Goal: Transaction & Acquisition: Purchase product/service

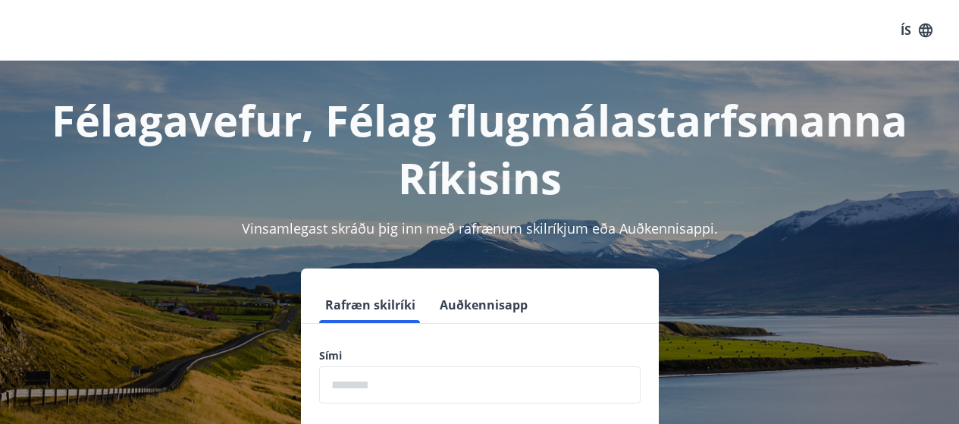
click at [367, 308] on button "Rafræn skilríki" at bounding box center [370, 305] width 102 height 36
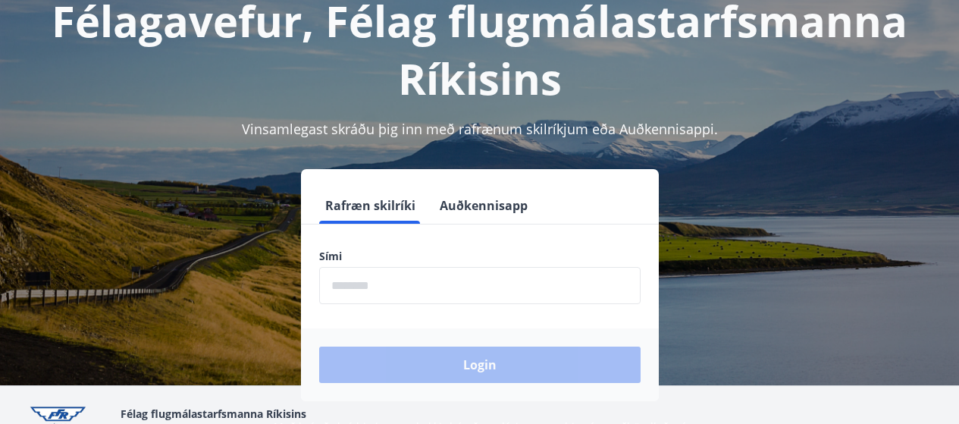
scroll to position [152, 0]
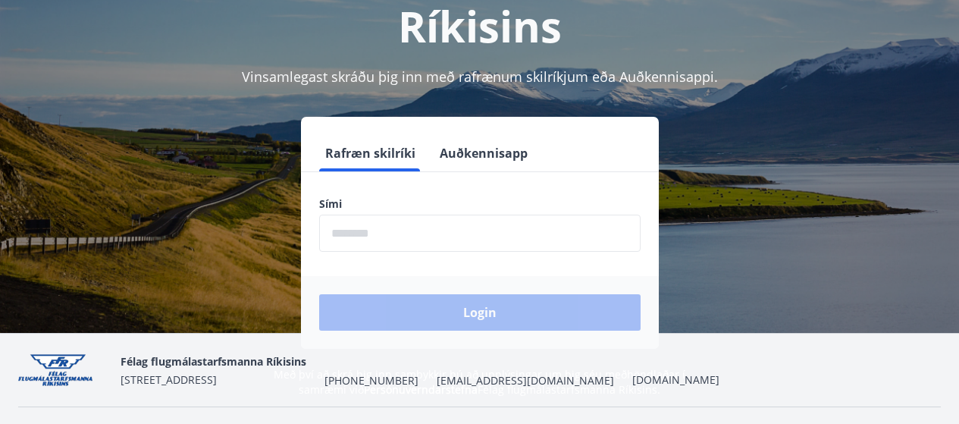
click at [338, 234] on input "phone" at bounding box center [479, 233] width 321 height 37
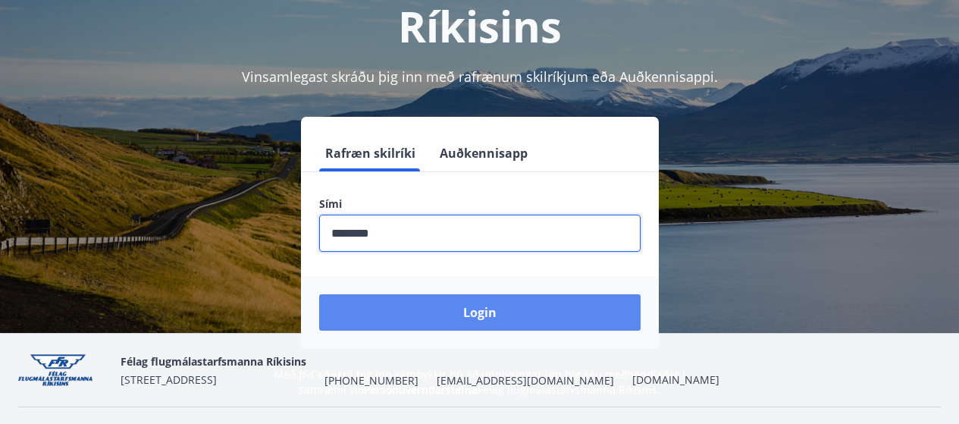
type input "********"
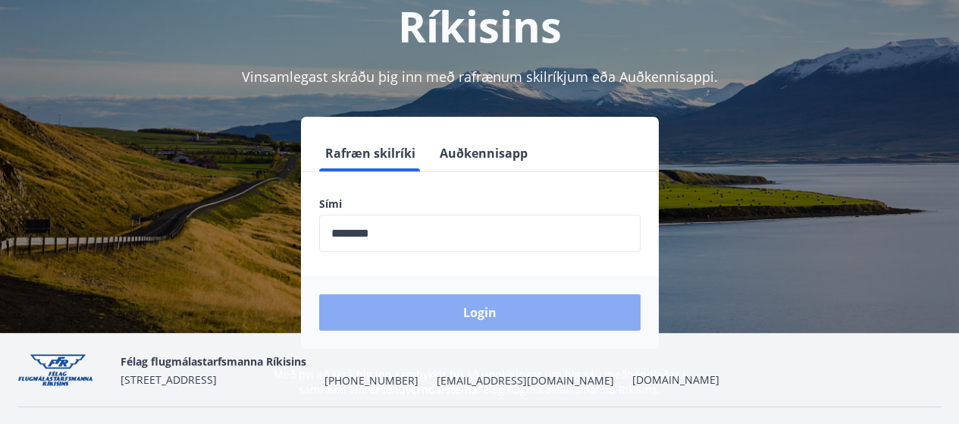
click at [472, 301] on button "Login" at bounding box center [479, 312] width 321 height 36
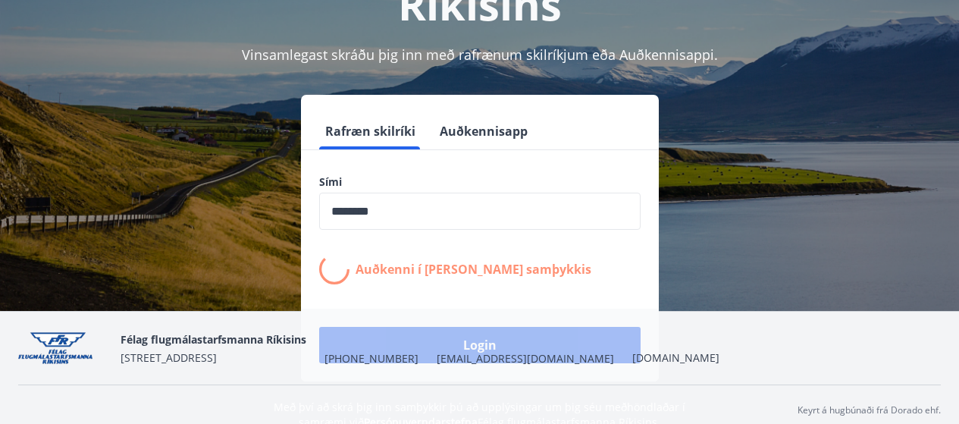
scroll to position [186, 0]
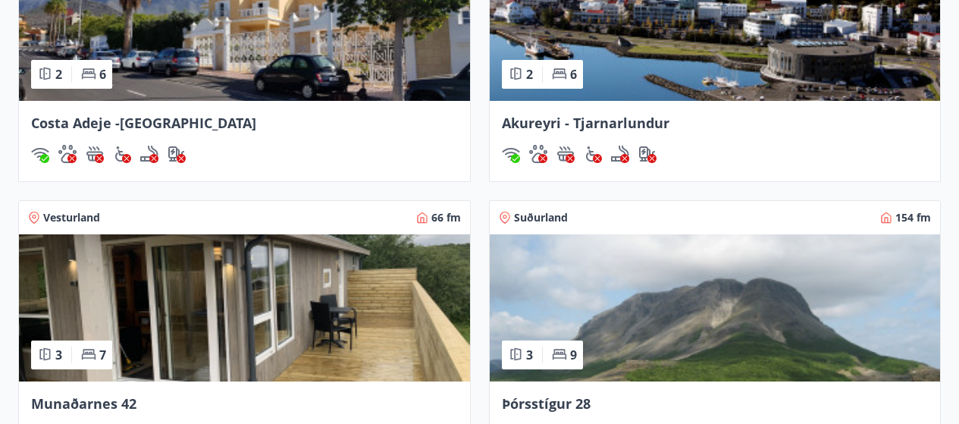
scroll to position [1213, 0]
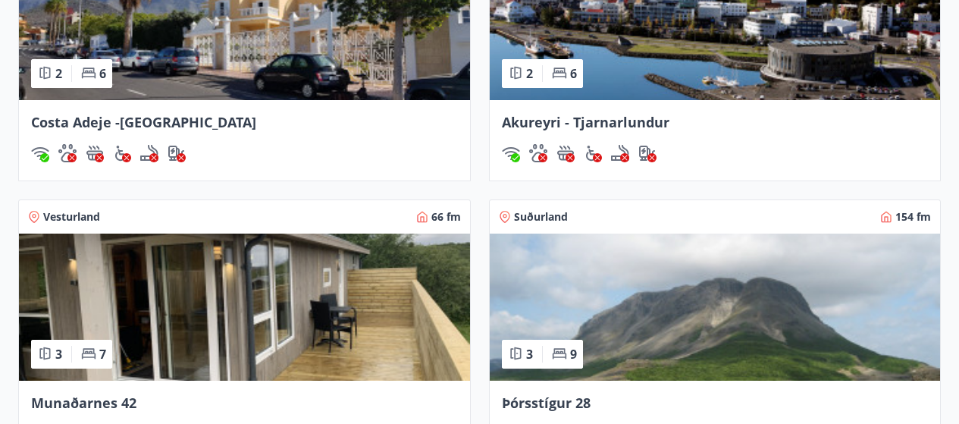
click at [682, 41] on img at bounding box center [715, 26] width 451 height 147
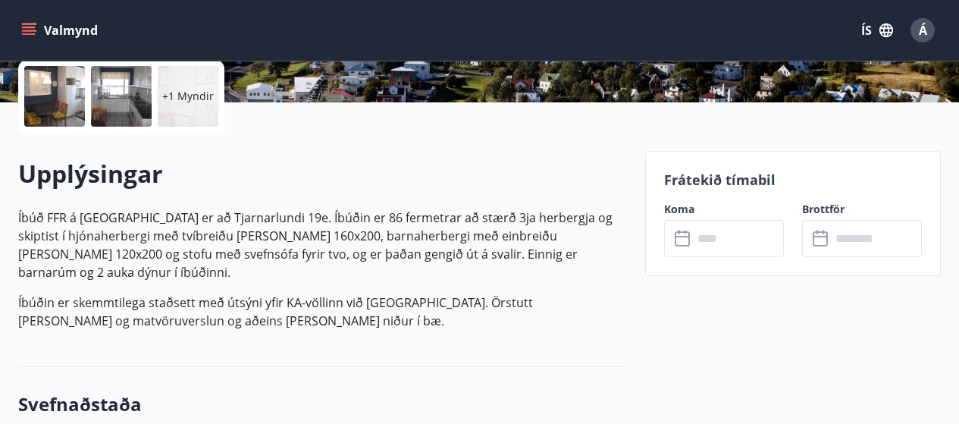
scroll to position [379, 0]
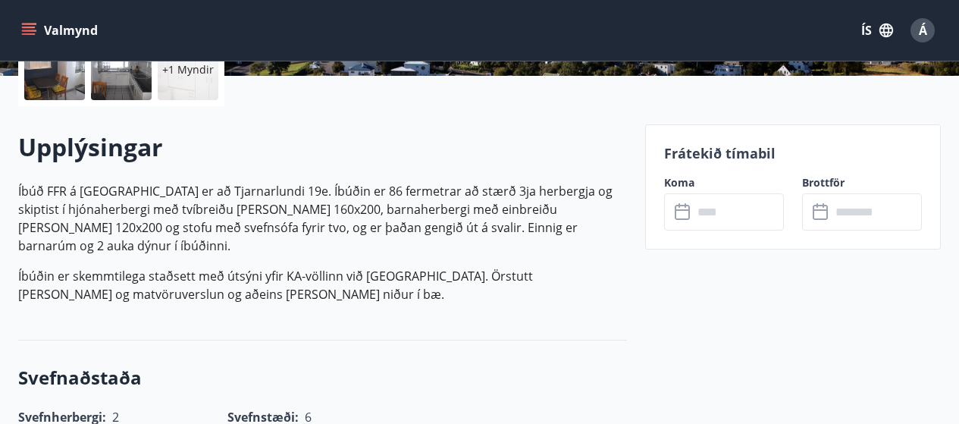
click at [683, 212] on icon at bounding box center [684, 212] width 18 height 18
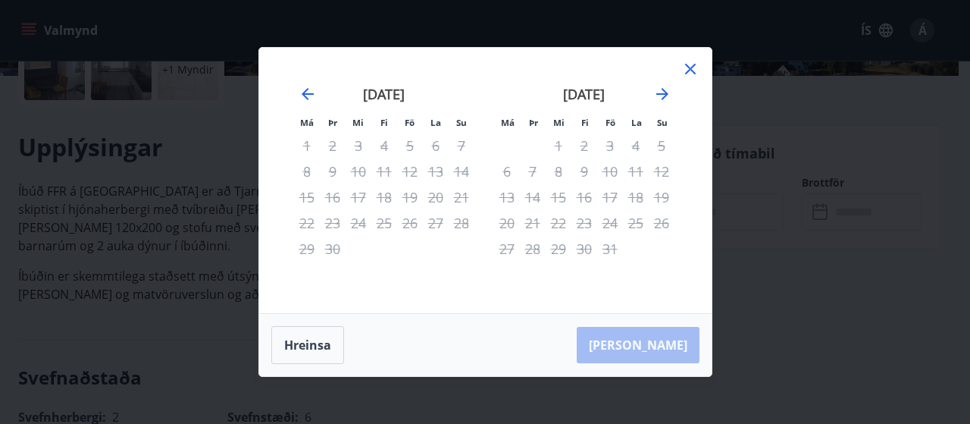
click at [384, 174] on div "11" at bounding box center [384, 171] width 26 height 26
click at [694, 64] on icon at bounding box center [690, 69] width 11 height 11
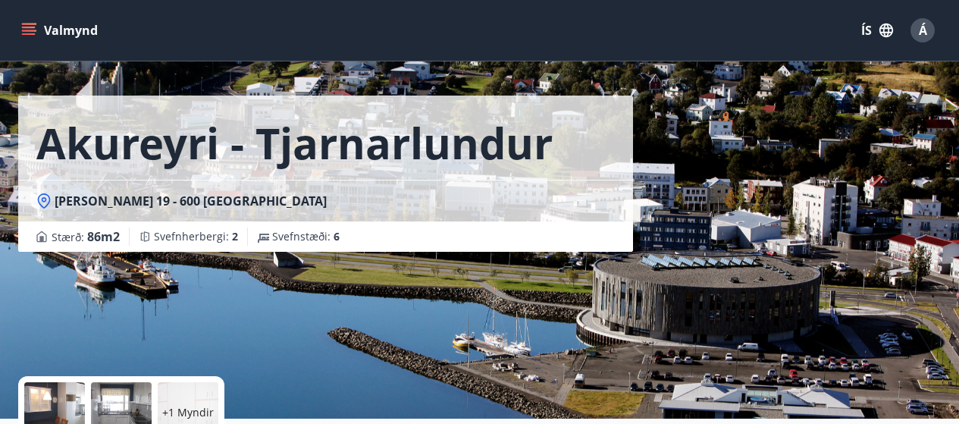
scroll to position [0, 0]
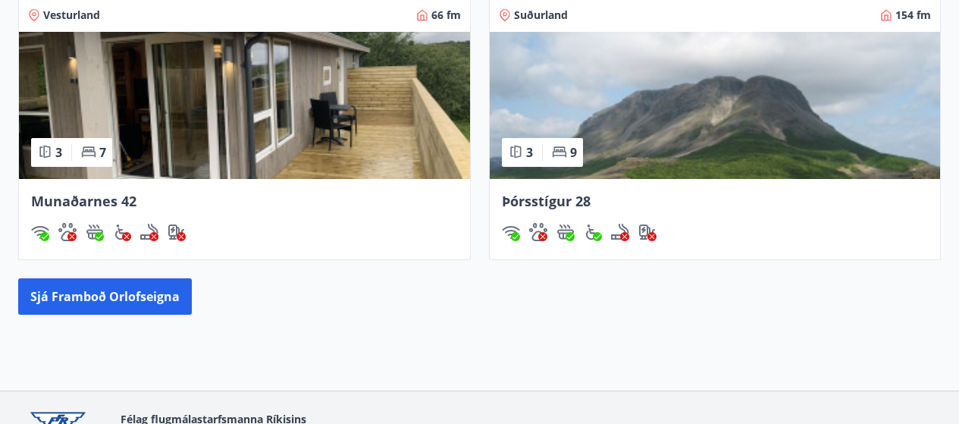
scroll to position [1357, 0]
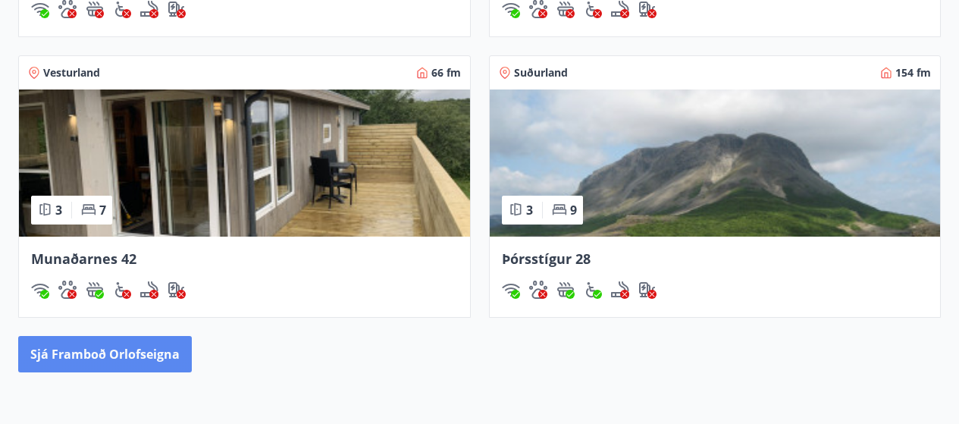
click at [138, 356] on button "Sjá framboð orlofseigna" at bounding box center [105, 354] width 174 height 36
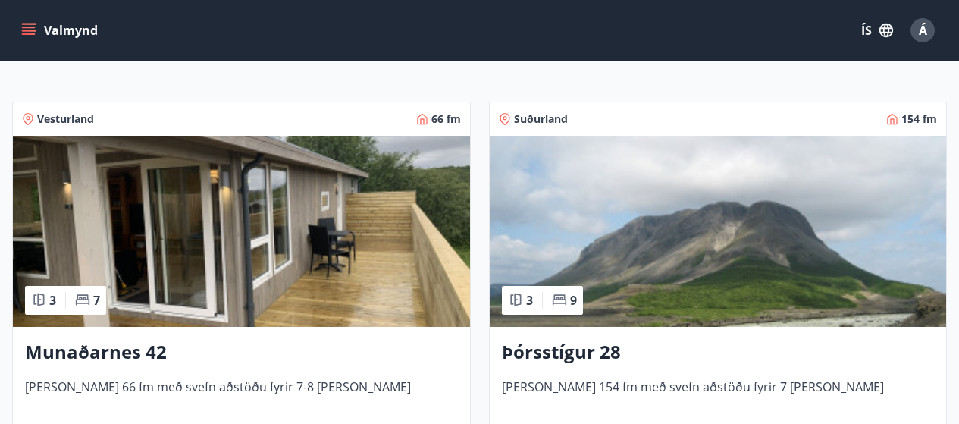
scroll to position [82, 0]
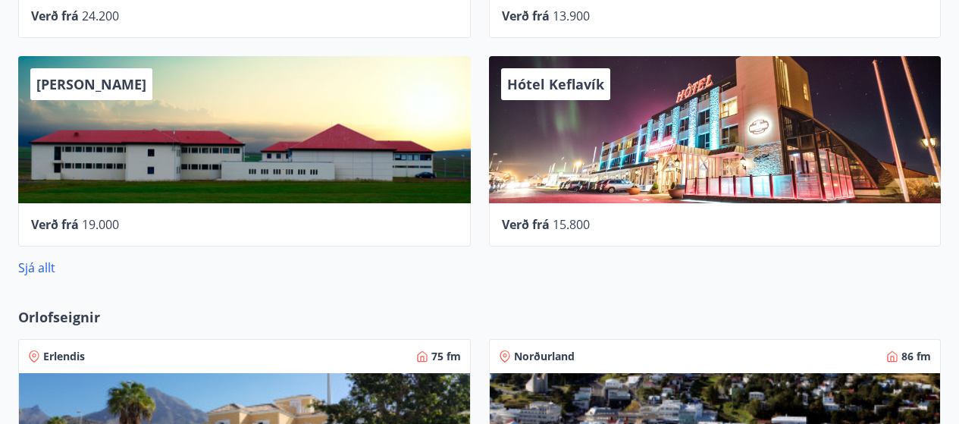
scroll to position [799, 0]
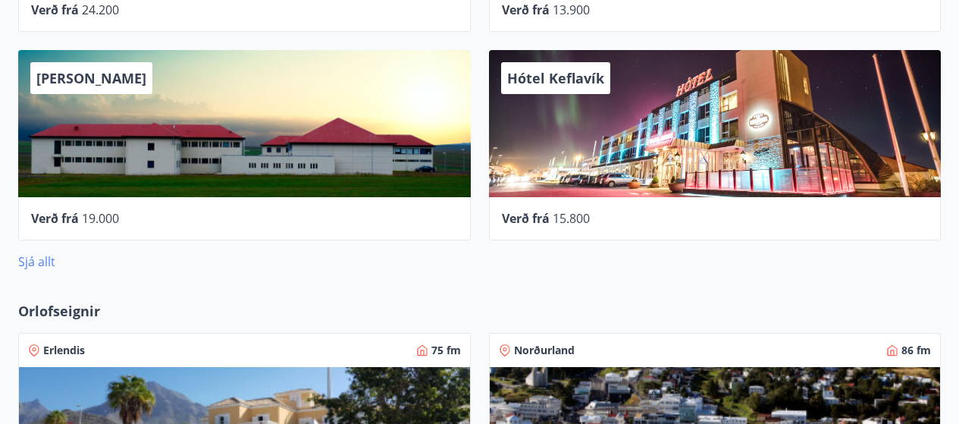
click at [40, 258] on link "Sjá allt" at bounding box center [36, 261] width 37 height 17
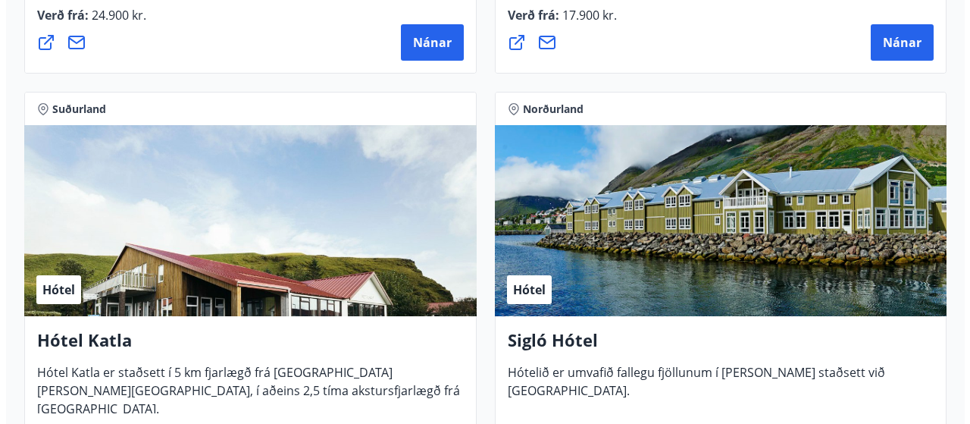
scroll to position [1173, 0]
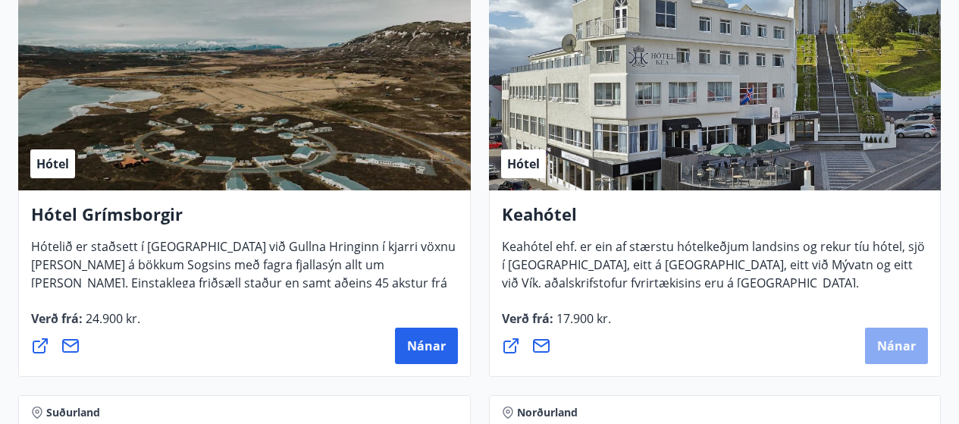
click at [882, 346] on span "Nánar" at bounding box center [896, 345] width 39 height 17
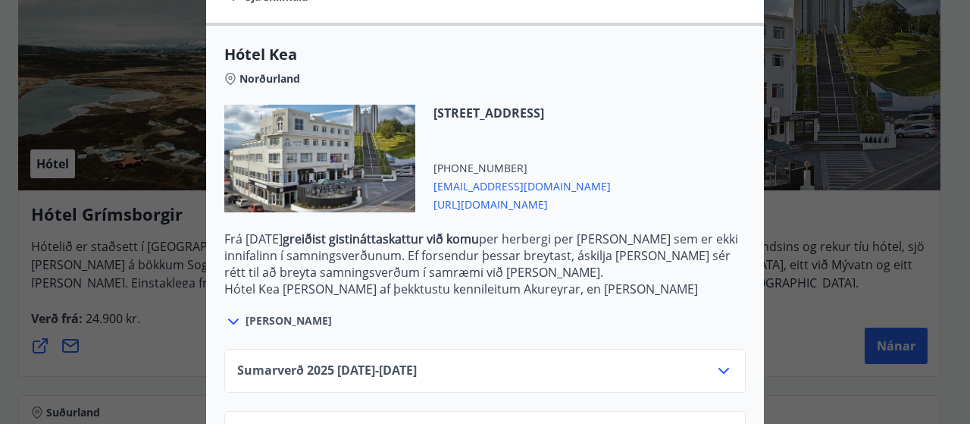
scroll to position [441, 0]
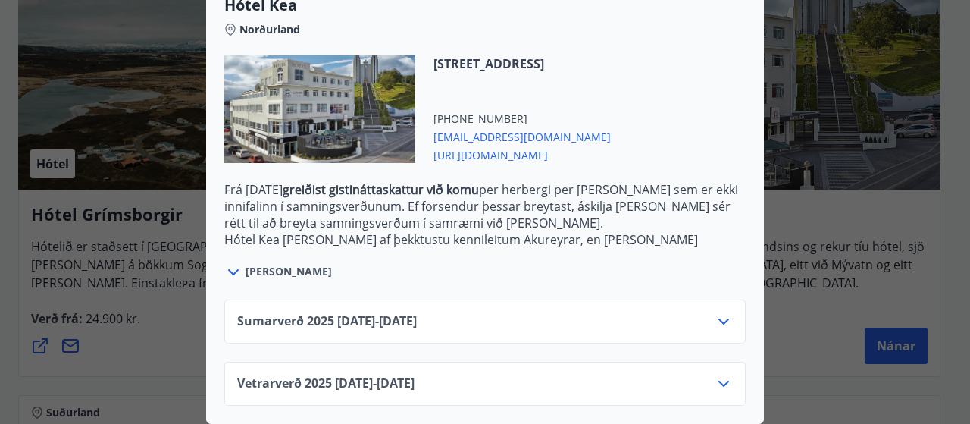
click at [718, 312] on icon at bounding box center [724, 321] width 18 height 18
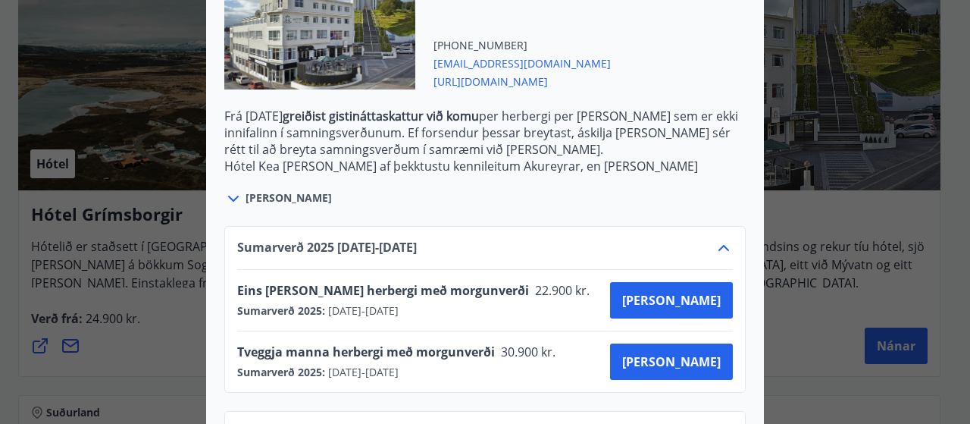
scroll to position [564, 0]
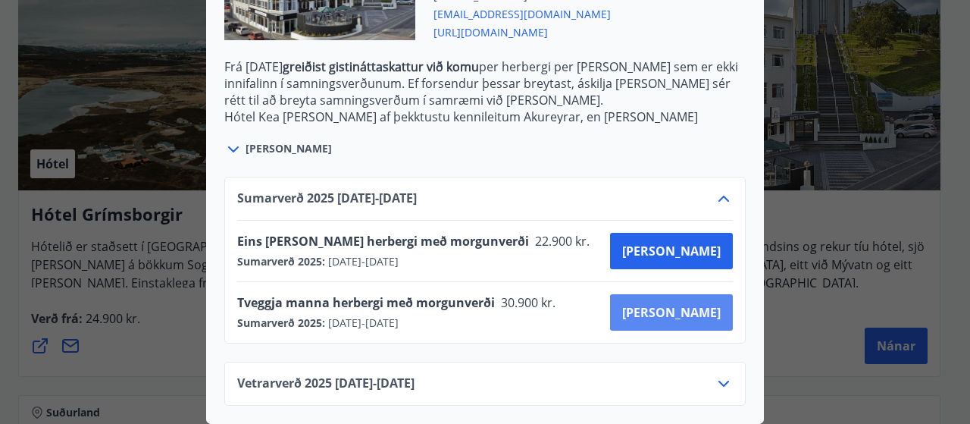
click at [702, 304] on span "Kaupa" at bounding box center [671, 312] width 99 height 17
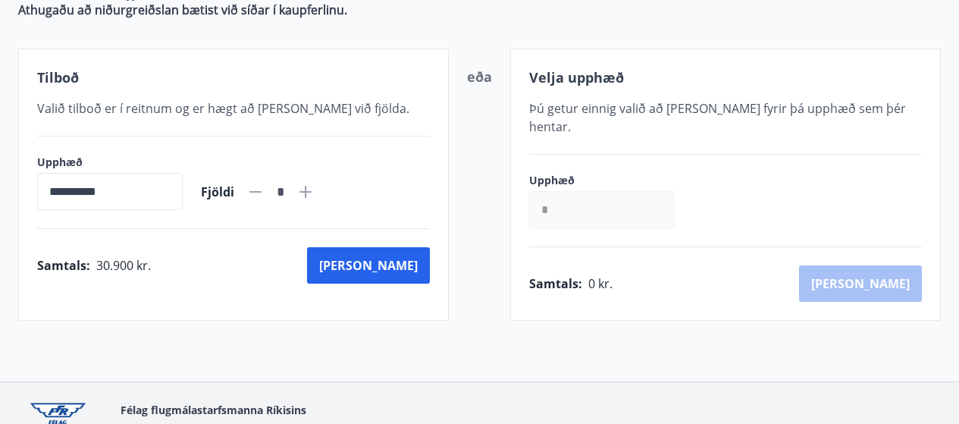
scroll to position [306, 0]
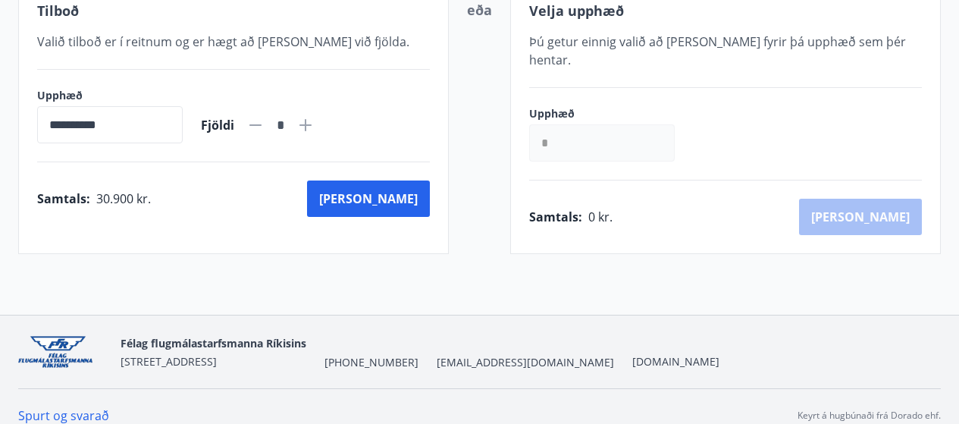
click at [315, 124] on icon at bounding box center [305, 125] width 18 height 18
click at [265, 123] on icon at bounding box center [255, 125] width 18 height 18
click at [312, 121] on icon at bounding box center [305, 125] width 12 height 12
type input "*"
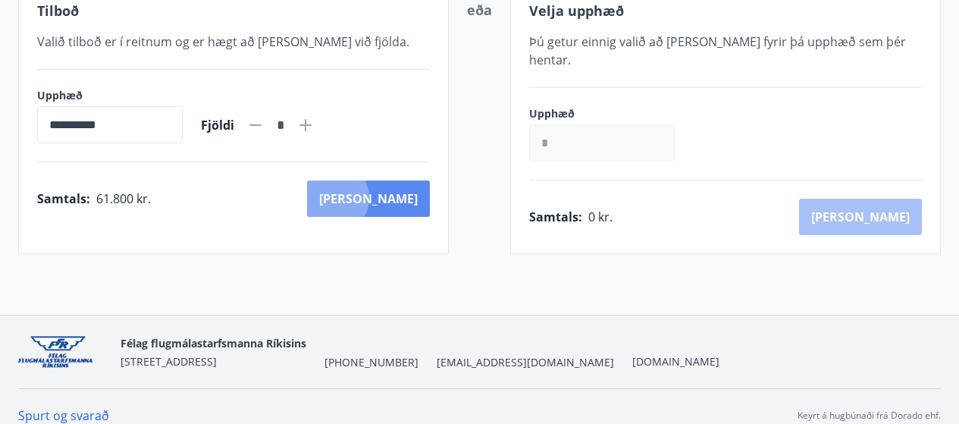
click at [400, 198] on button "Kaup" at bounding box center [368, 198] width 123 height 36
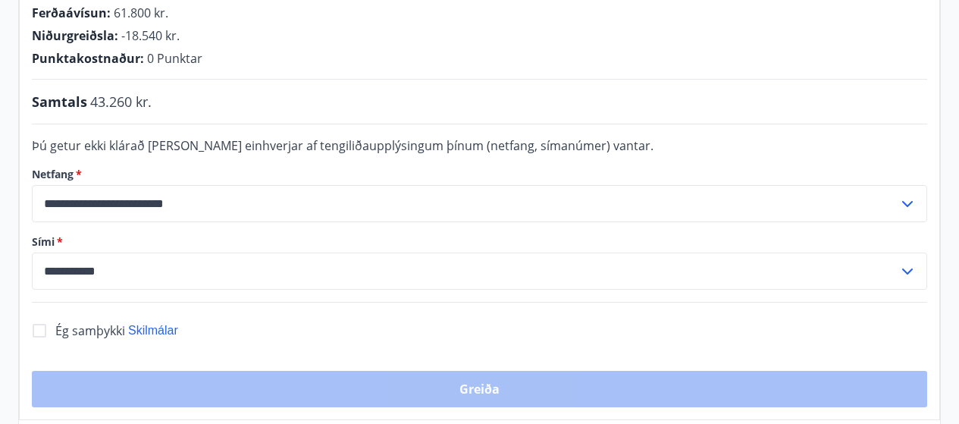
scroll to position [382, 0]
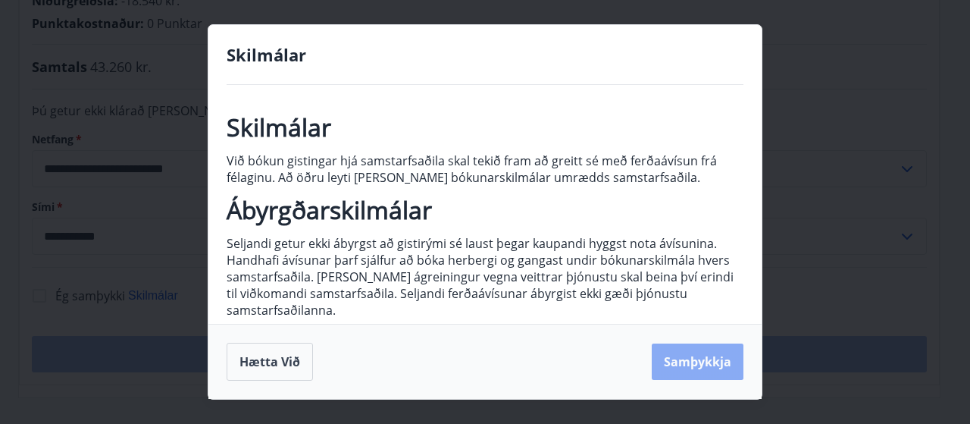
click at [691, 357] on button "Samþykkja" at bounding box center [698, 361] width 92 height 36
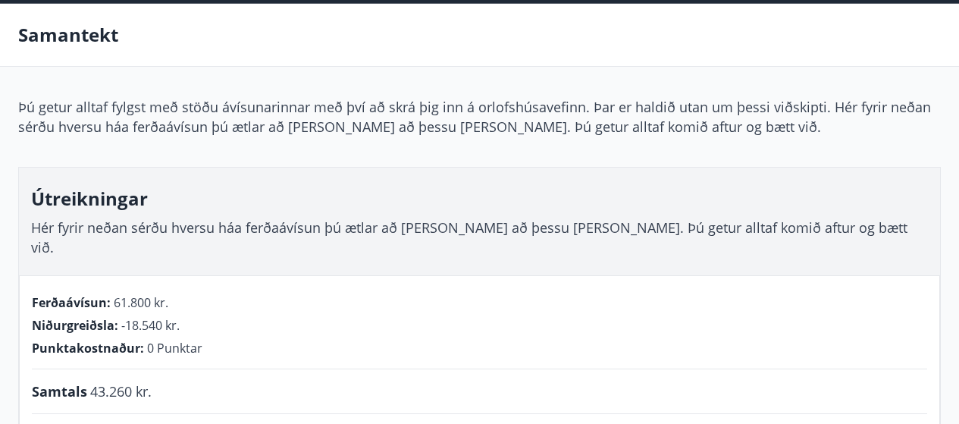
scroll to position [0, 0]
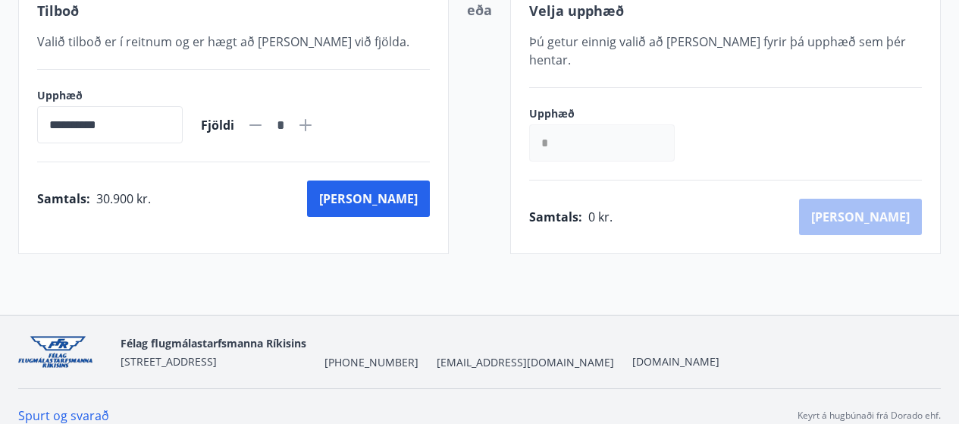
scroll to position [306, 0]
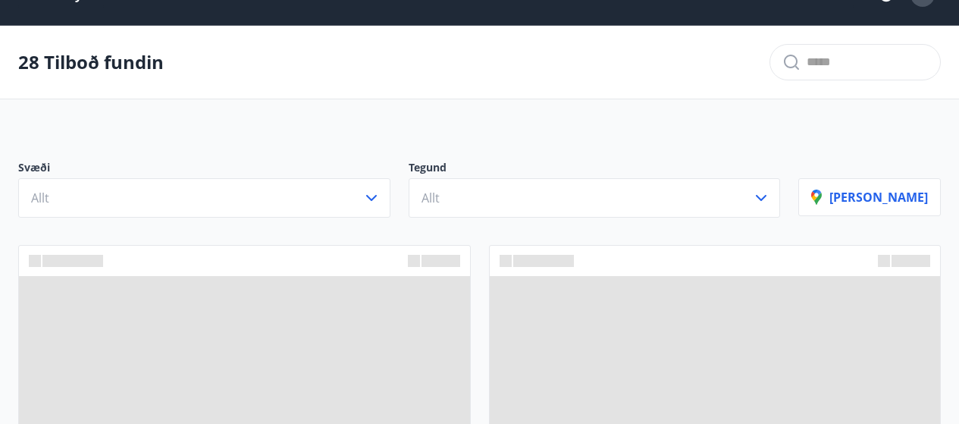
scroll to position [306, 0]
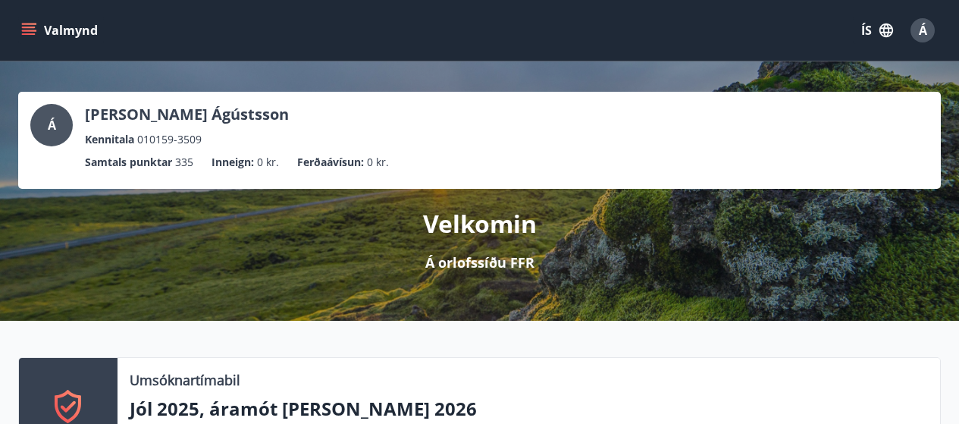
click at [29, 22] on button "Valmynd" at bounding box center [61, 30] width 86 height 27
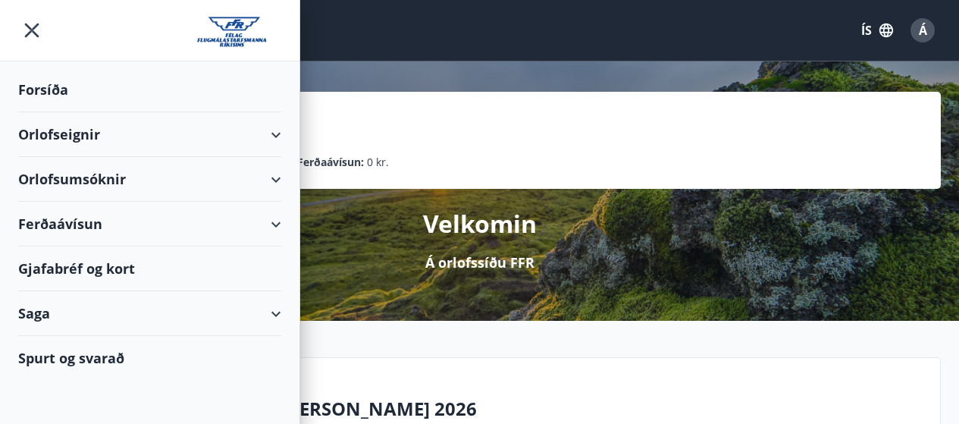
click at [30, 31] on icon "menu" at bounding box center [32, 31] width 14 height 14
